Goal: Task Accomplishment & Management: Complete application form

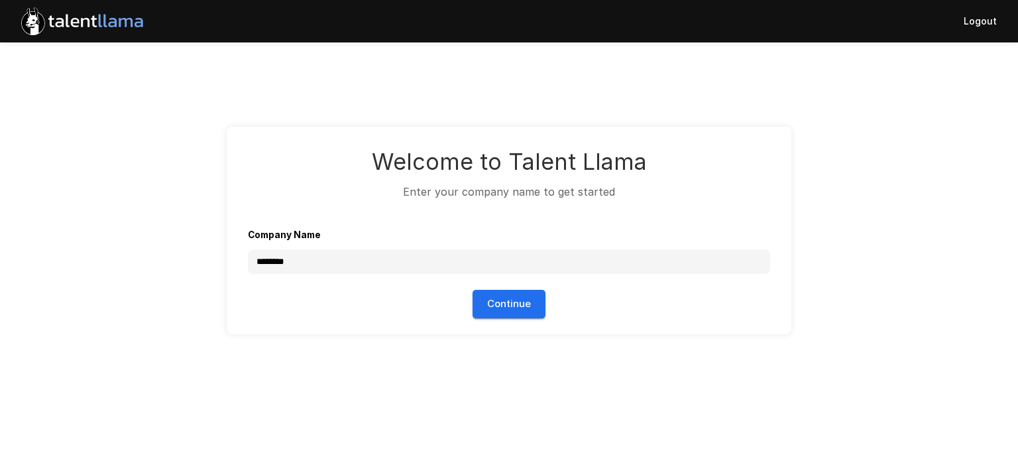
type input "********"
click at [502, 304] on button "Continue" at bounding box center [509, 304] width 73 height 28
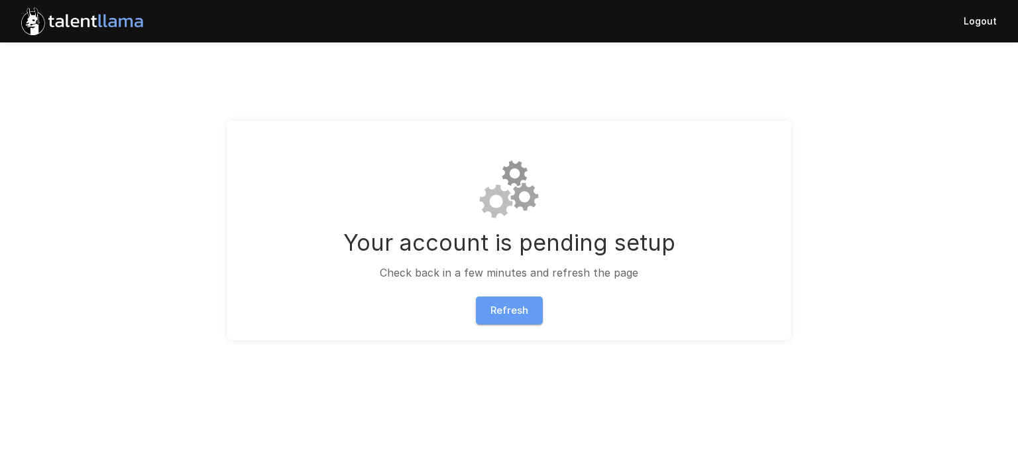
click at [499, 310] on button "Refresh" at bounding box center [509, 310] width 67 height 28
click at [514, 307] on button "Refresh" at bounding box center [509, 310] width 67 height 28
